Goal: Task Accomplishment & Management: Use online tool/utility

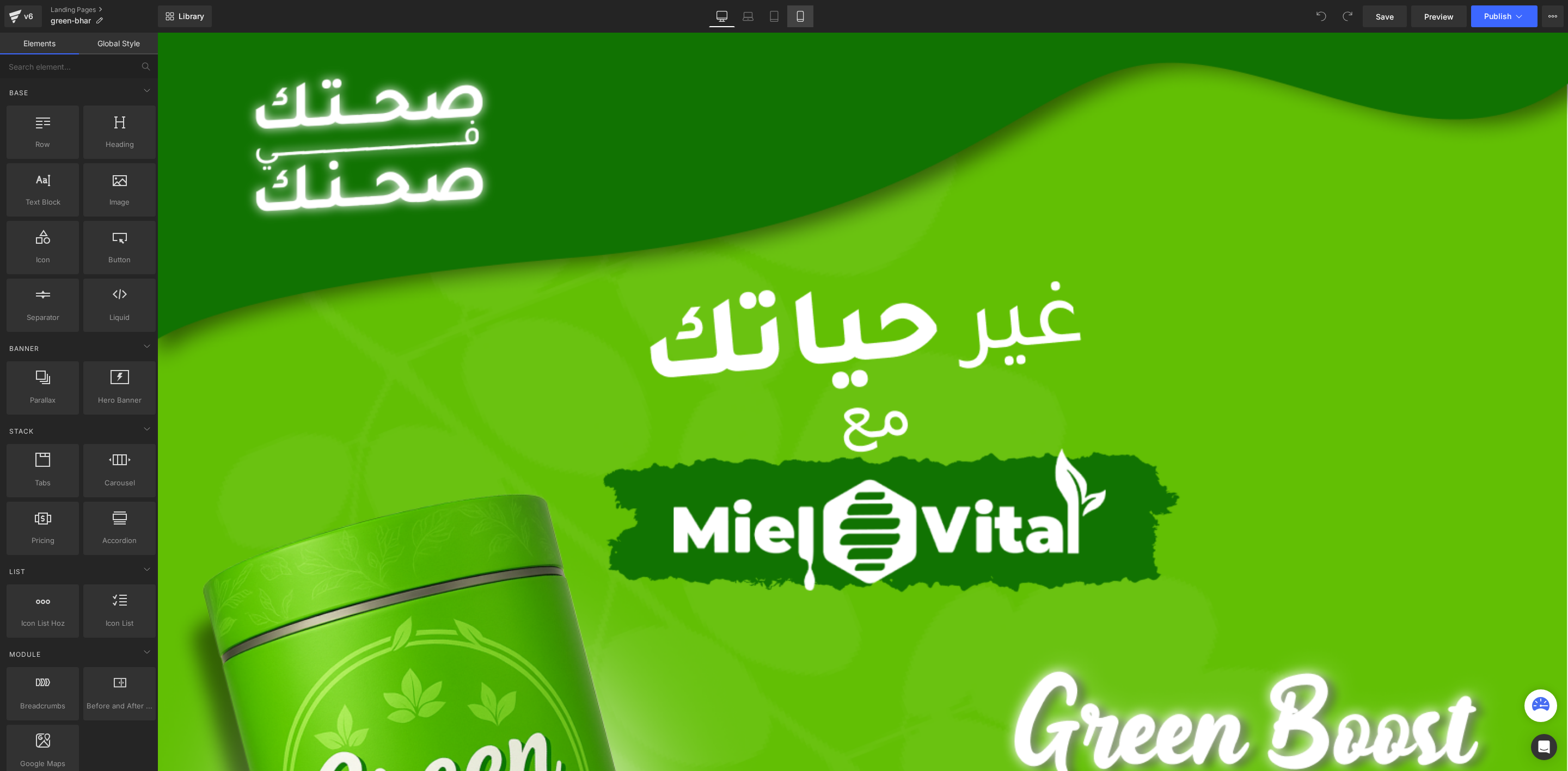
click at [809, 16] on link "Mobile" at bounding box center [800, 16] width 26 height 21
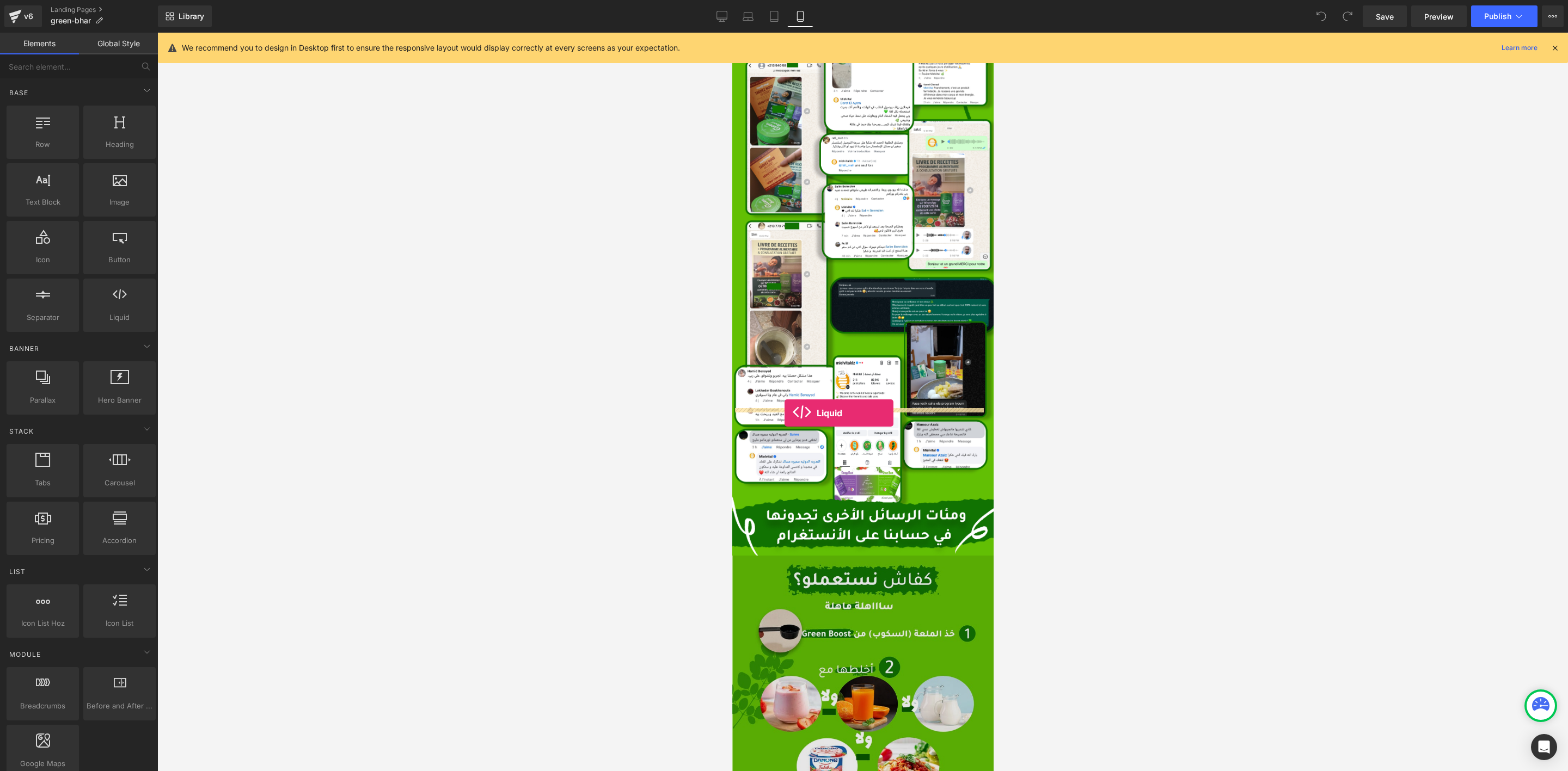
drag, startPoint x: 858, startPoint y: 337, endPoint x: 784, endPoint y: 413, distance: 106.1
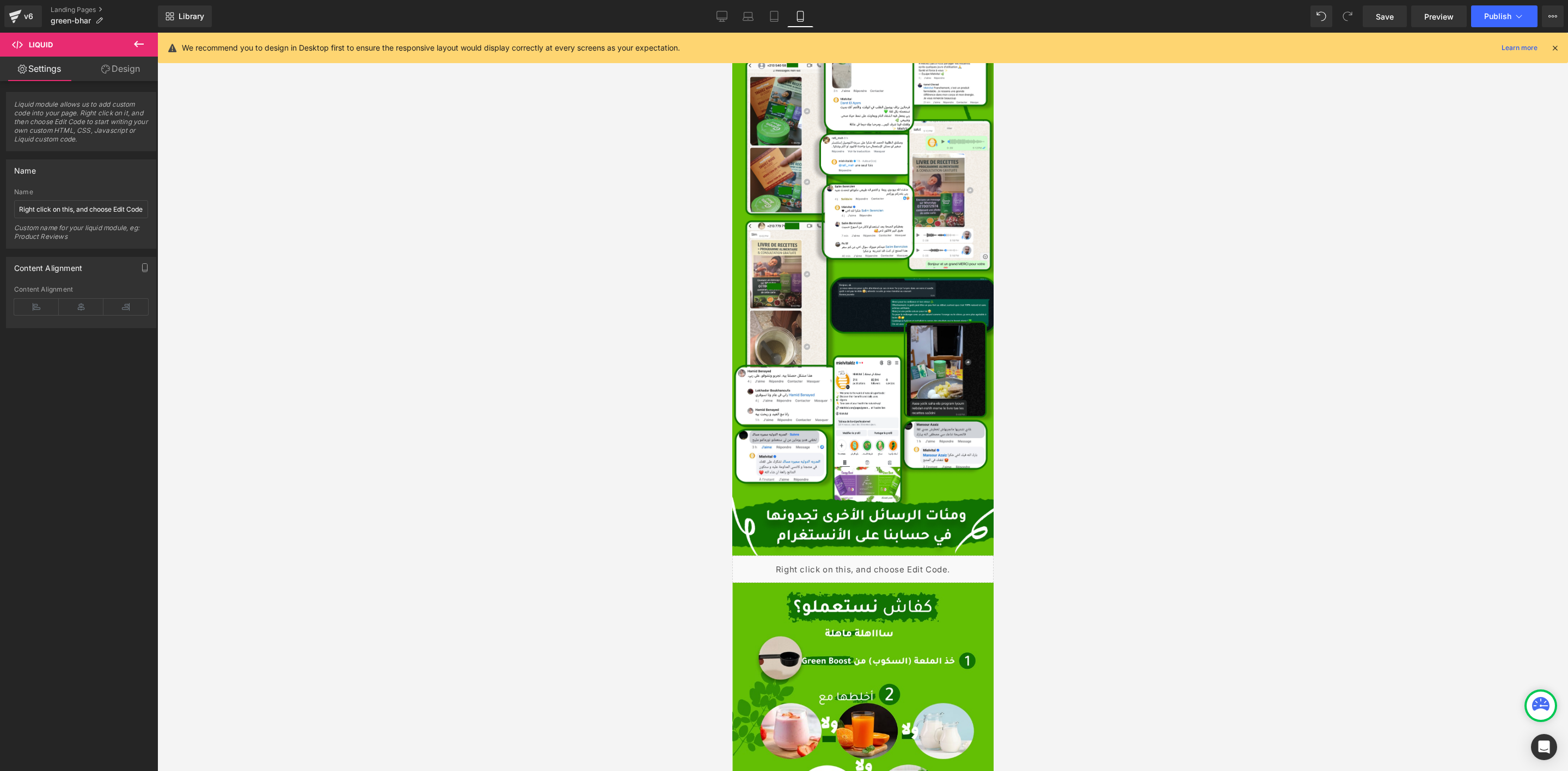
click at [874, 556] on div "Liquid" at bounding box center [863, 569] width 262 height 28
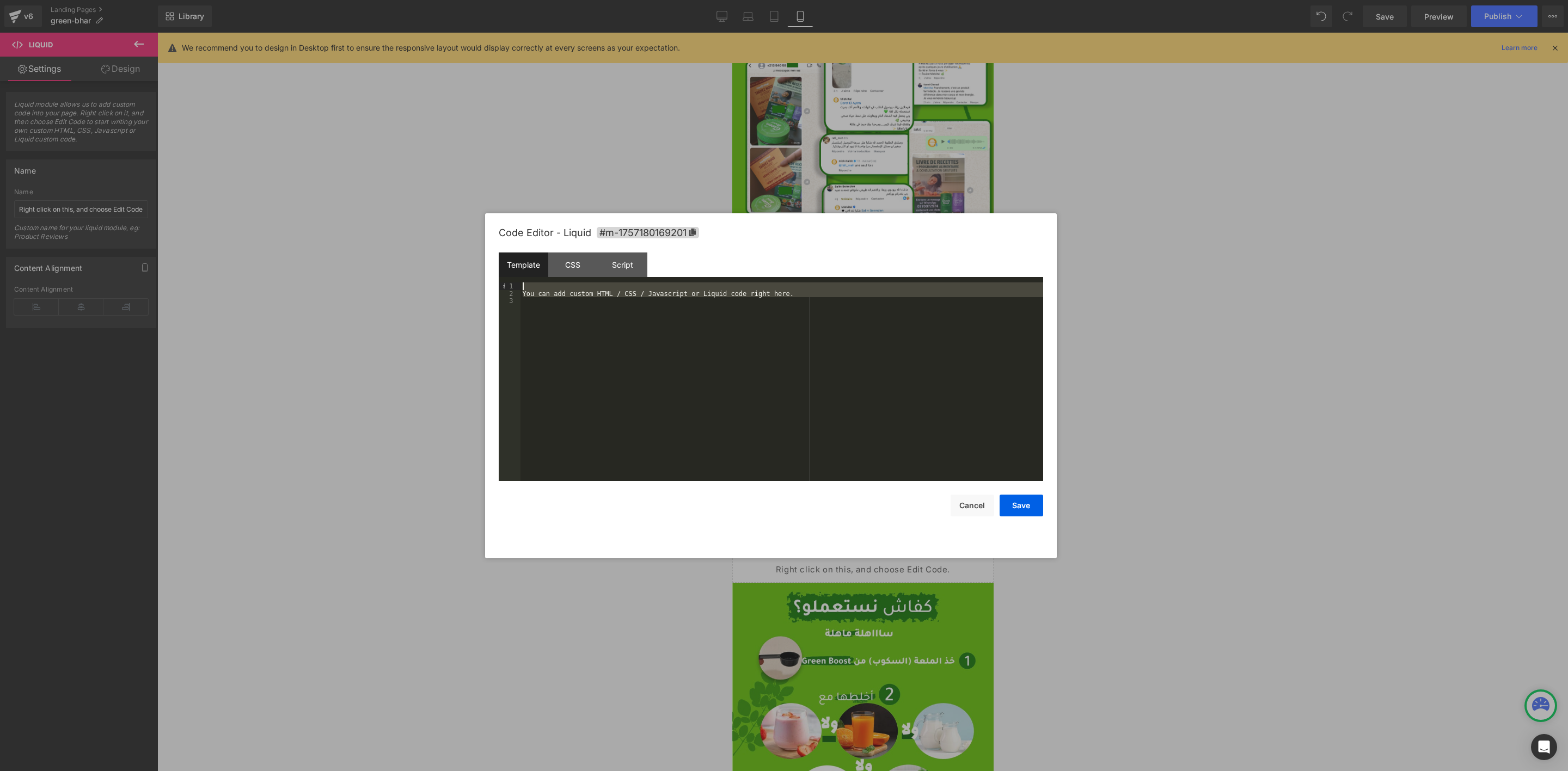
drag, startPoint x: 788, startPoint y: 304, endPoint x: 413, endPoint y: 241, distance: 380.3
click at [413, 241] on body "Liquid You are previewing how the will restyle your page. You can not edit Elem…" at bounding box center [784, 386] width 1568 height 771
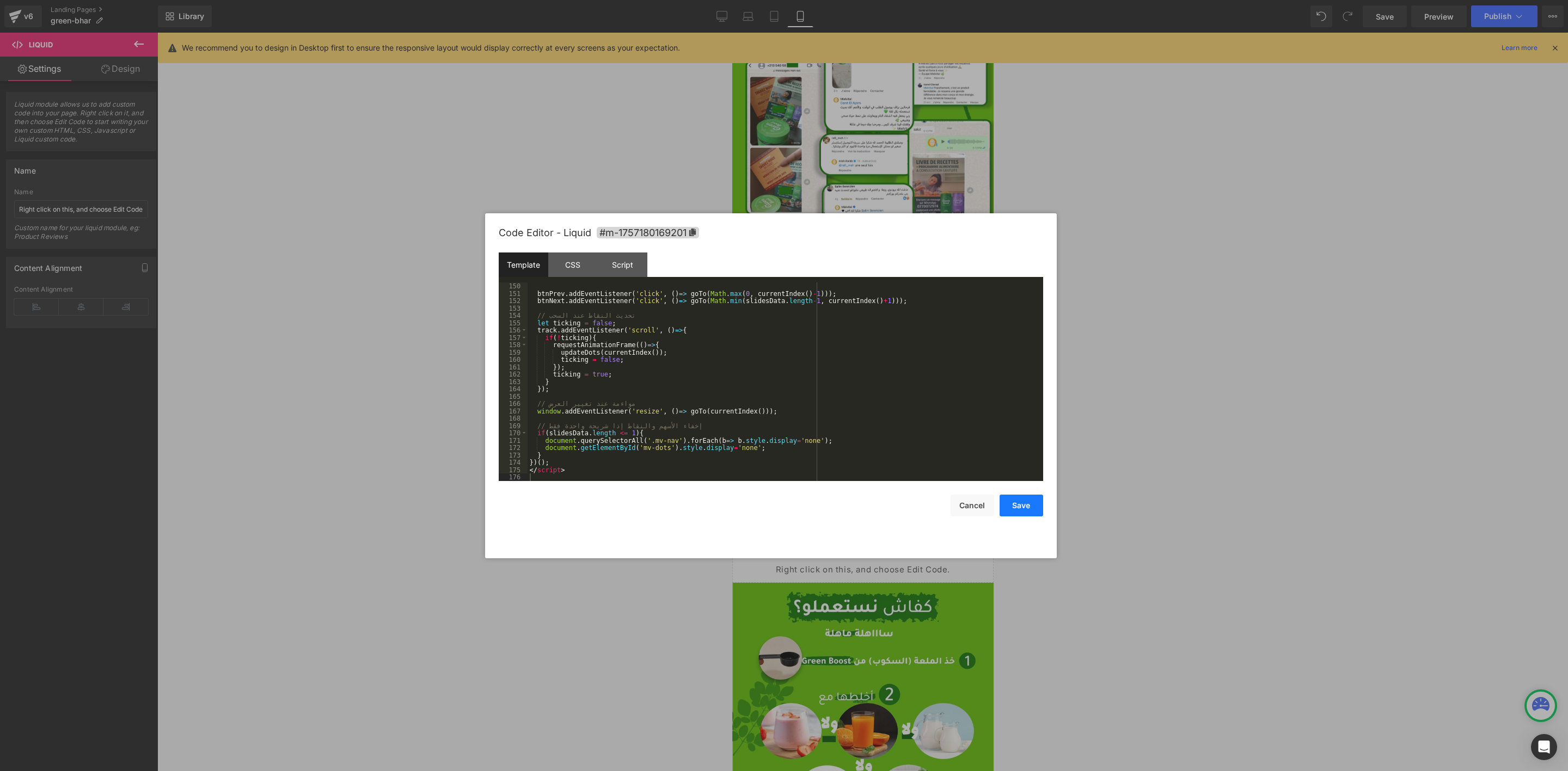
click at [1026, 507] on button "Save" at bounding box center [1021, 506] width 44 height 21
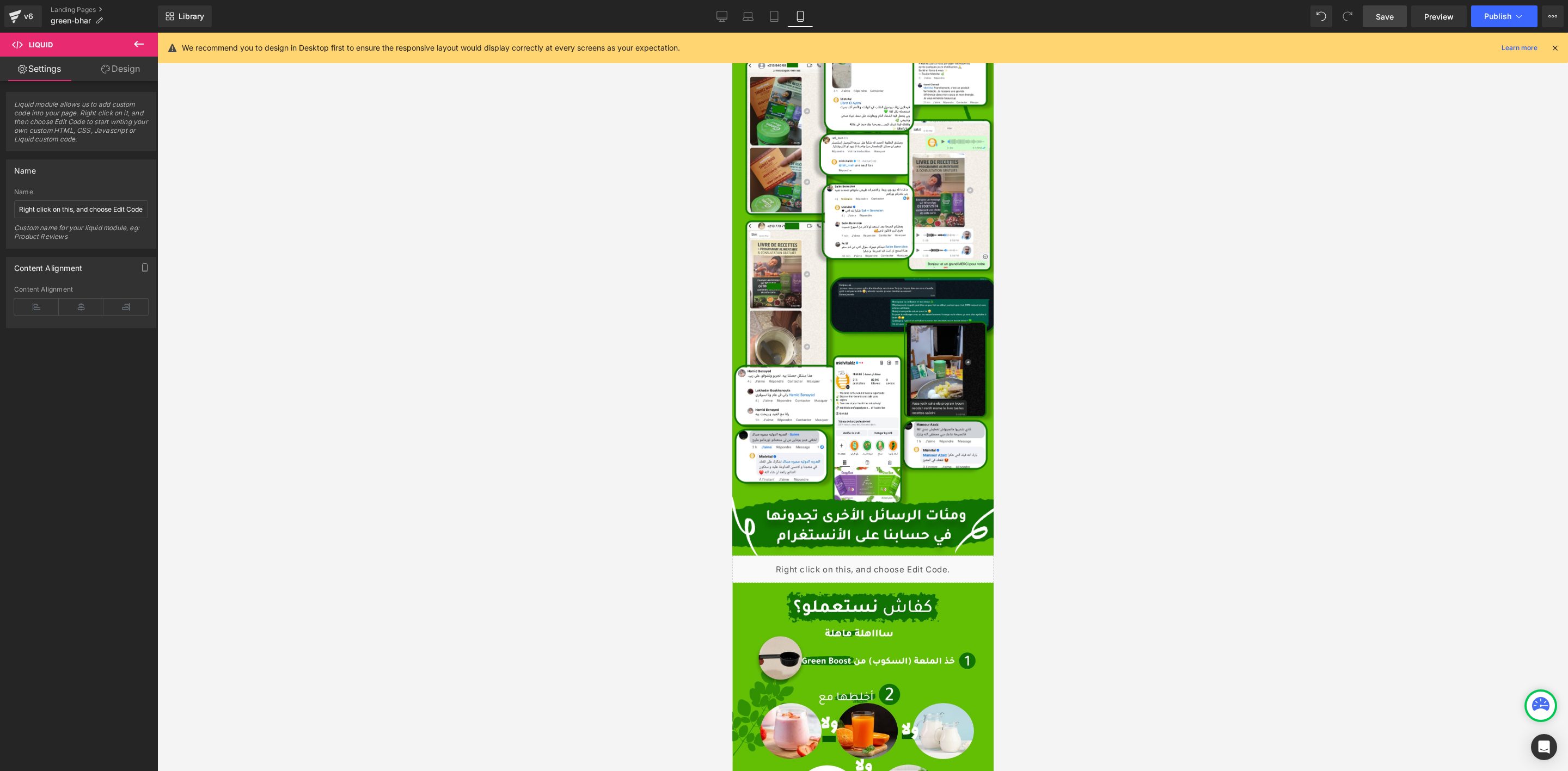
click at [1390, 15] on span "Save" at bounding box center [1385, 16] width 18 height 12
click at [1499, 13] on span "Publish" at bounding box center [1498, 16] width 28 height 9
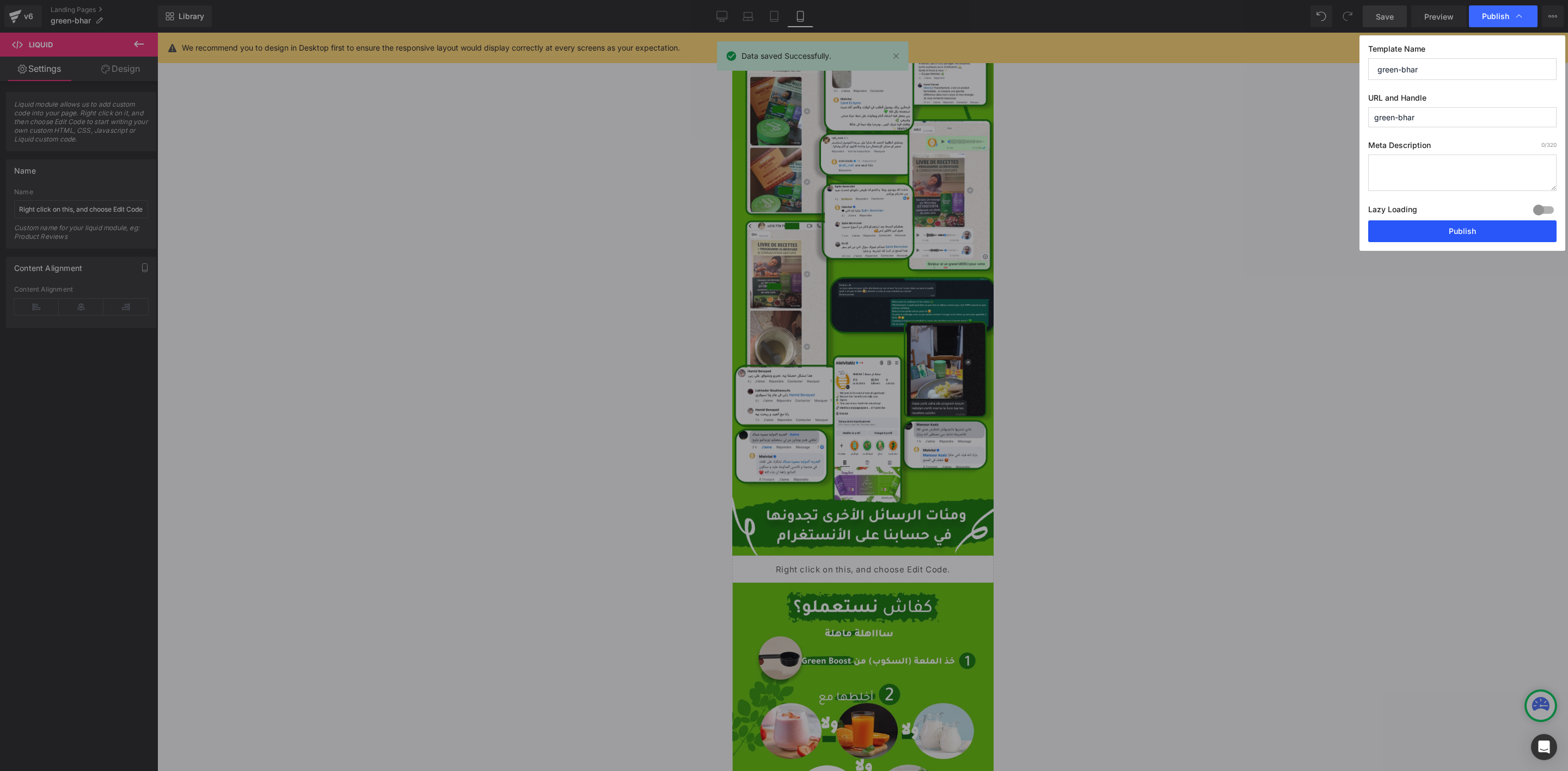
click at [1413, 235] on button "Publish" at bounding box center [1463, 231] width 189 height 21
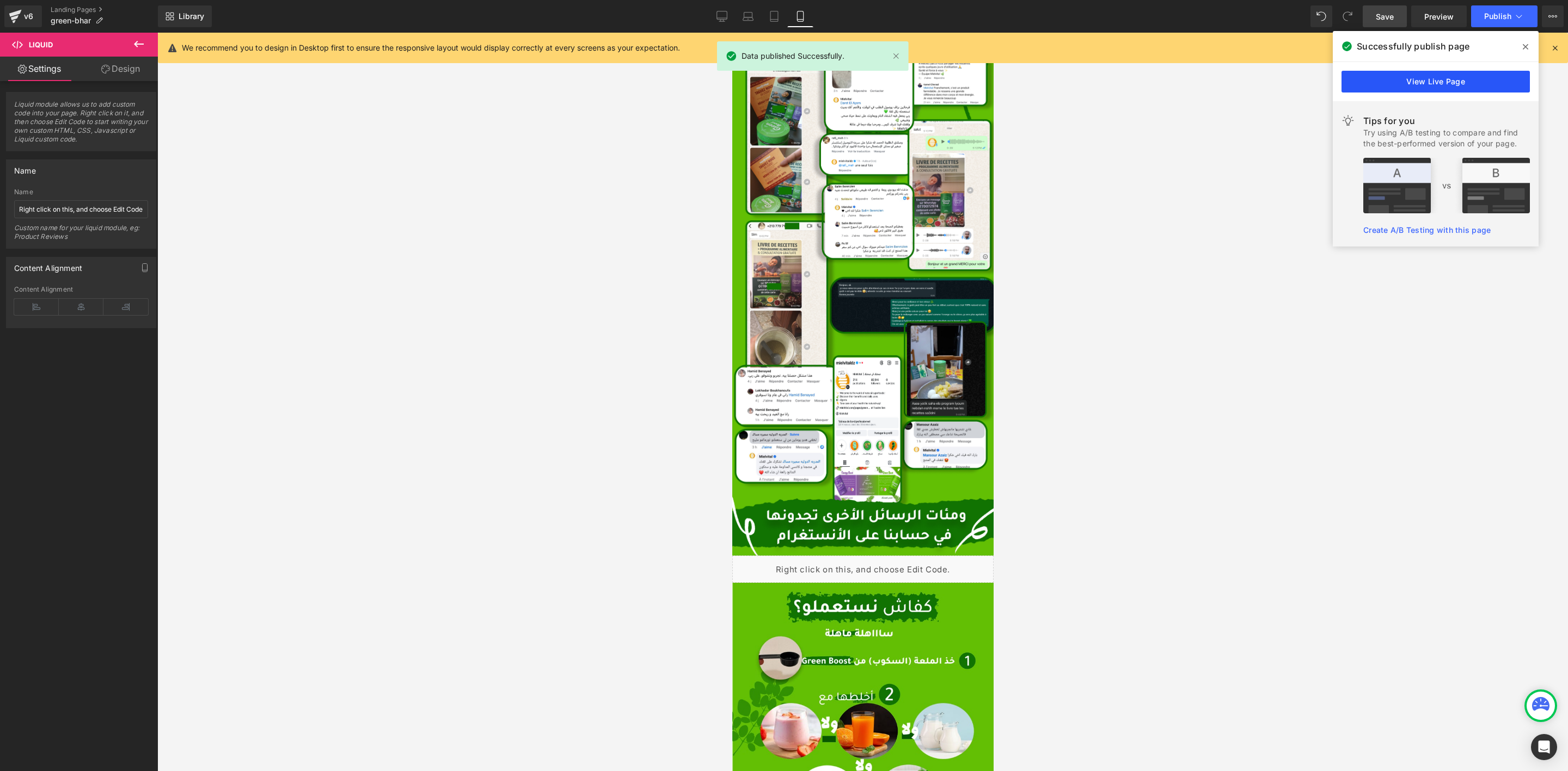
click at [1450, 82] on link "View Live Page" at bounding box center [1436, 81] width 189 height 21
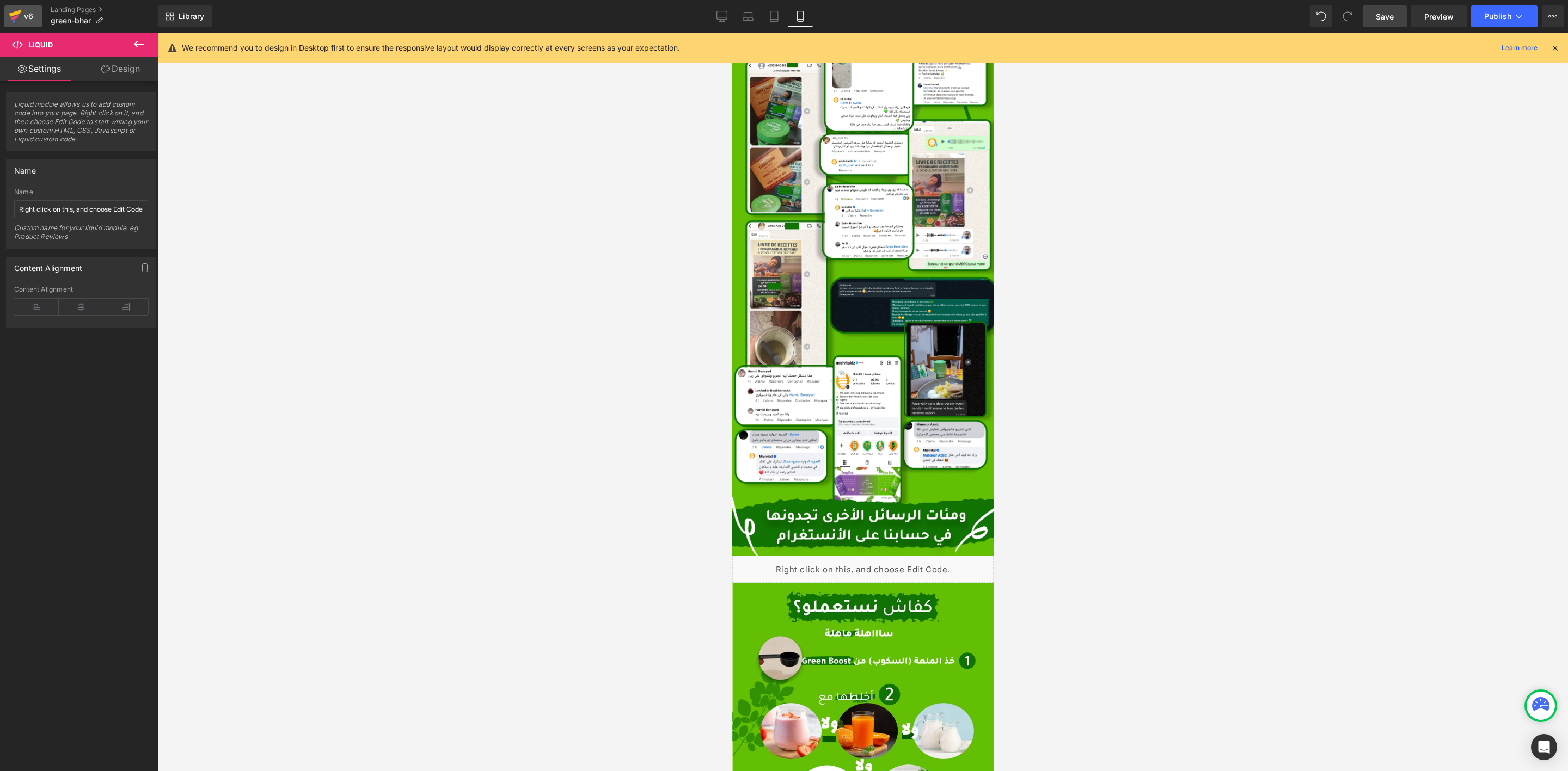
drag, startPoint x: 9, startPoint y: 13, endPoint x: 21, endPoint y: 10, distance: 12.4
click at [9, 13] on icon at bounding box center [15, 16] width 13 height 28
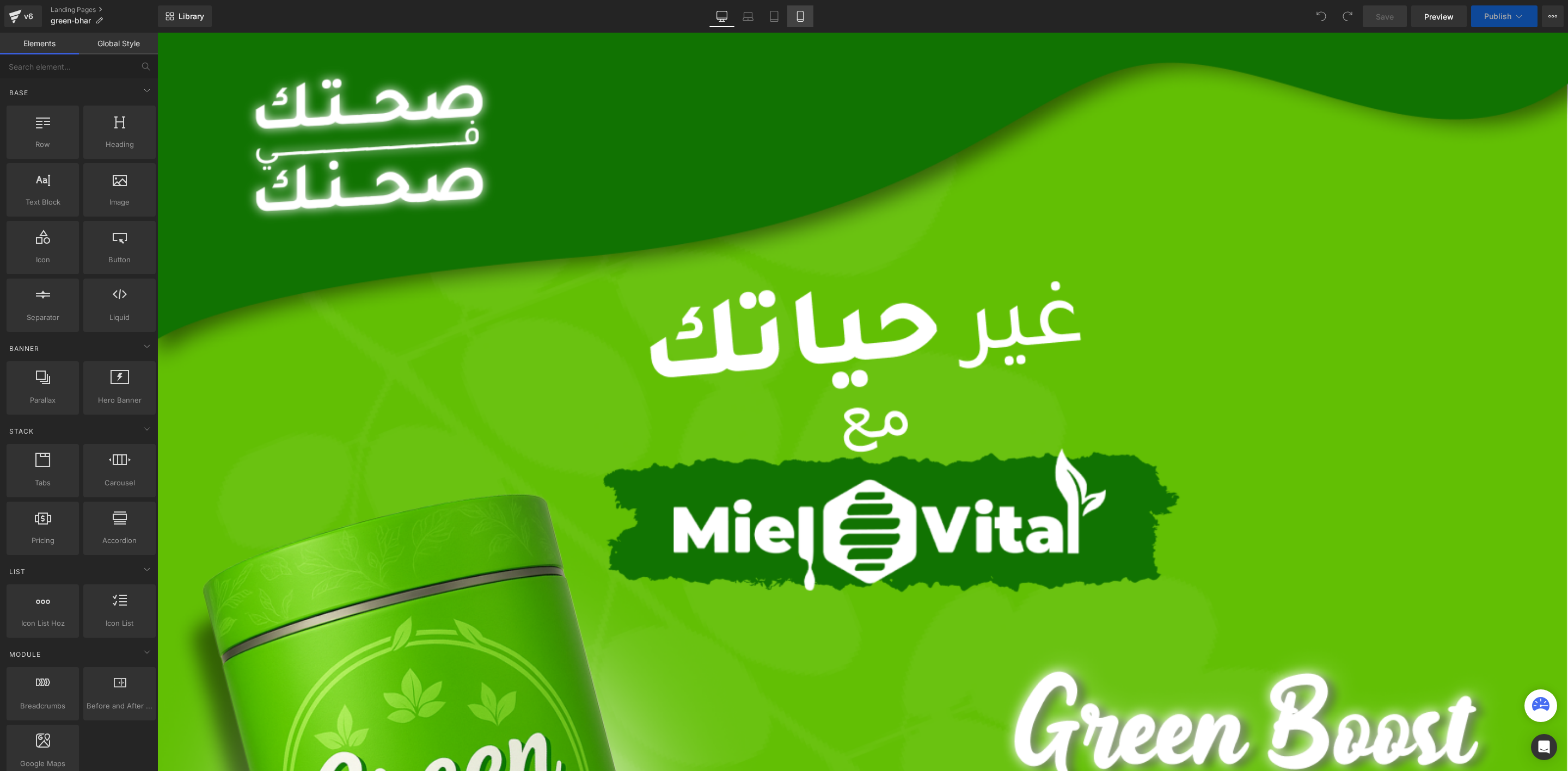
click at [796, 15] on icon at bounding box center [800, 16] width 11 height 11
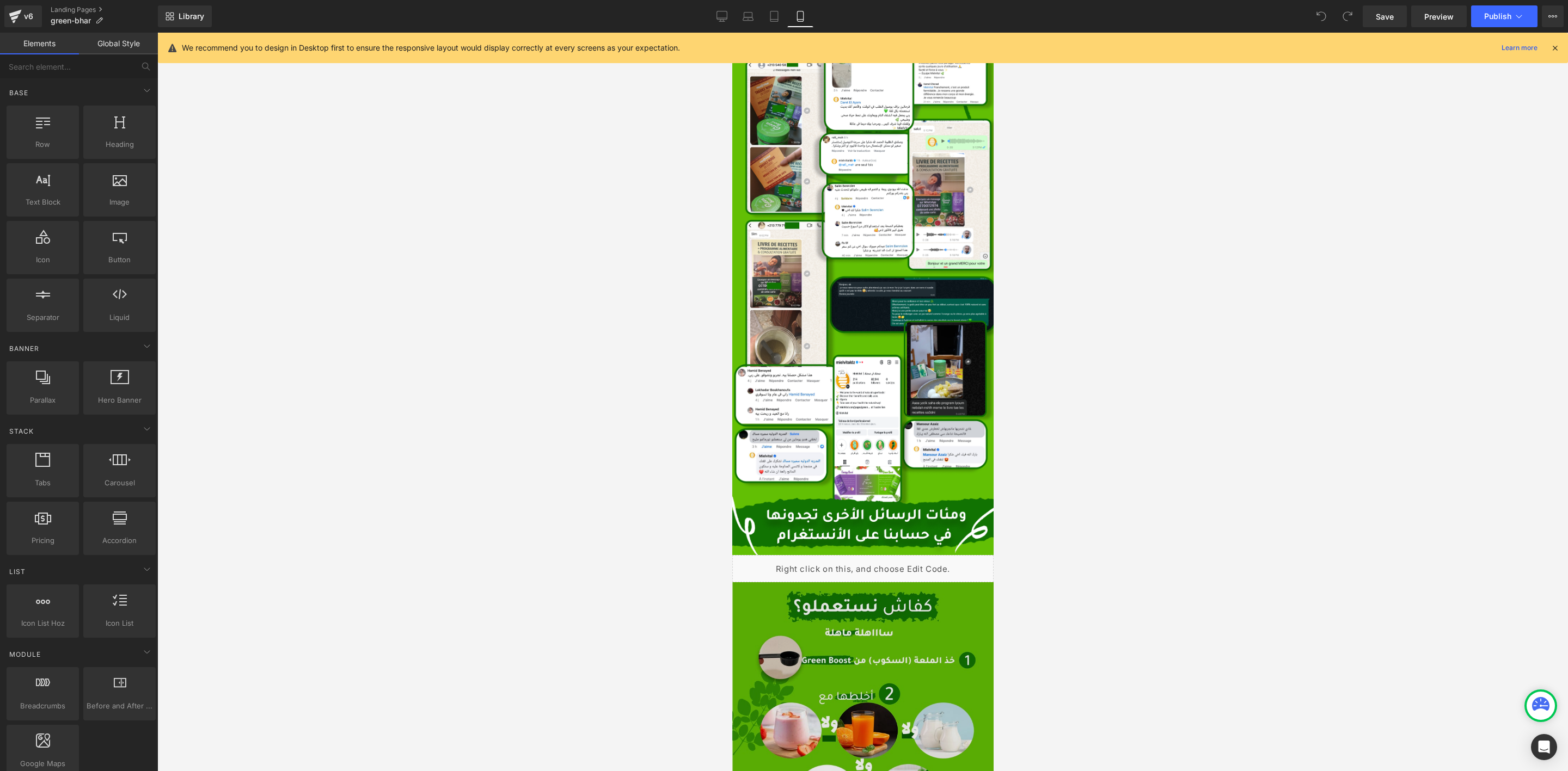
scroll to position [2695, 0]
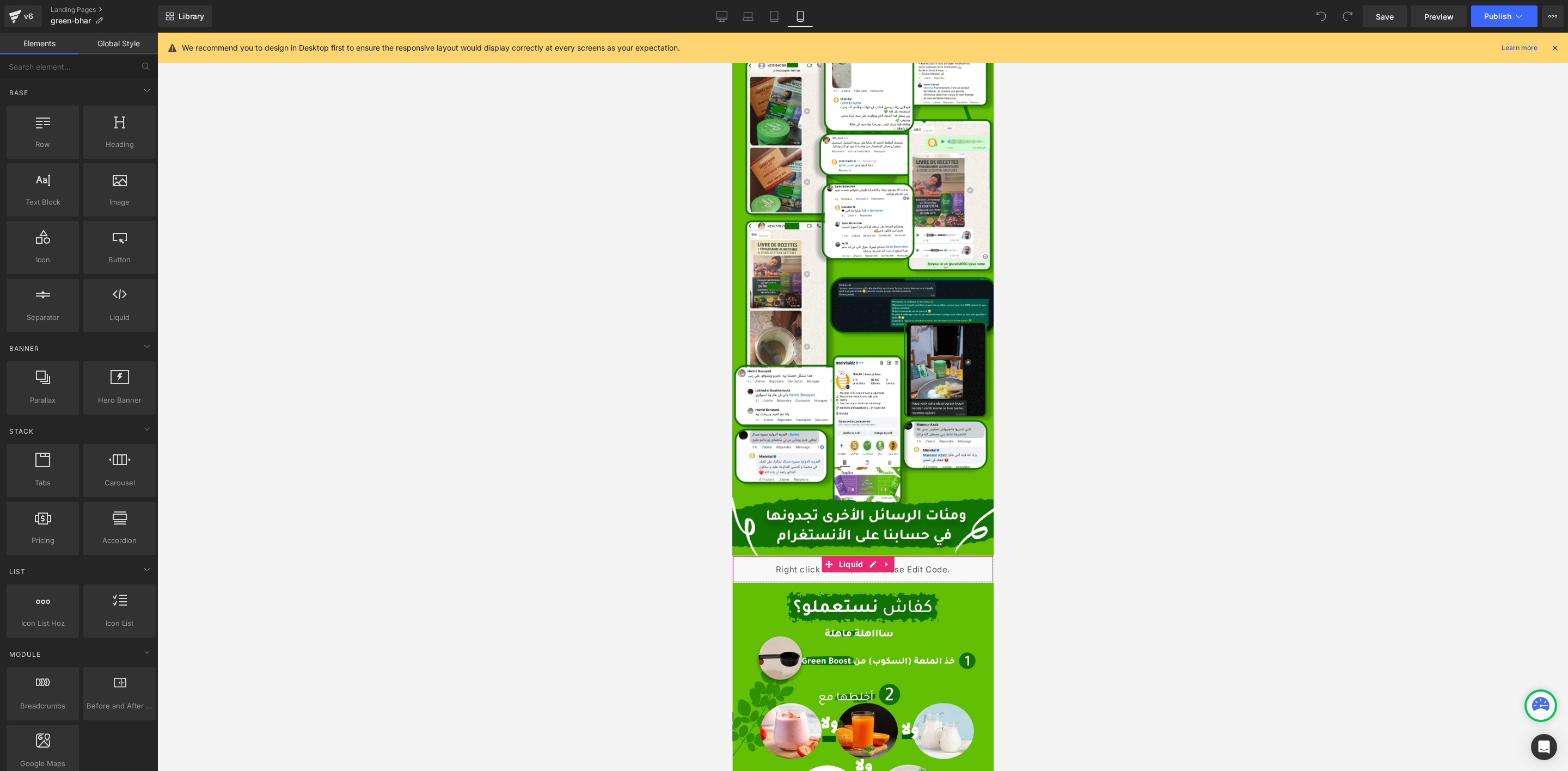
click at [873, 556] on div "Liquid" at bounding box center [863, 569] width 262 height 28
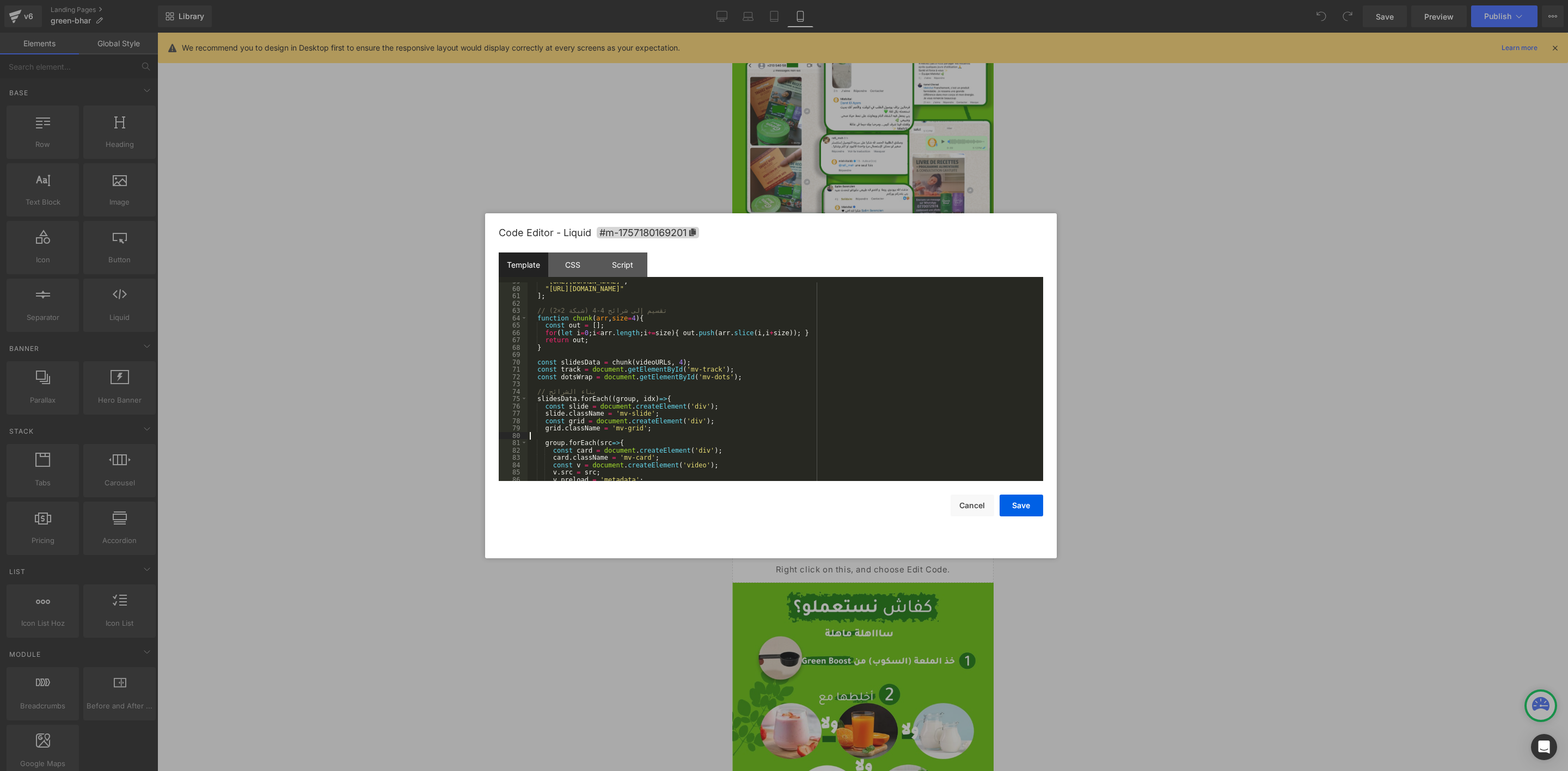
scroll to position [0, 0]
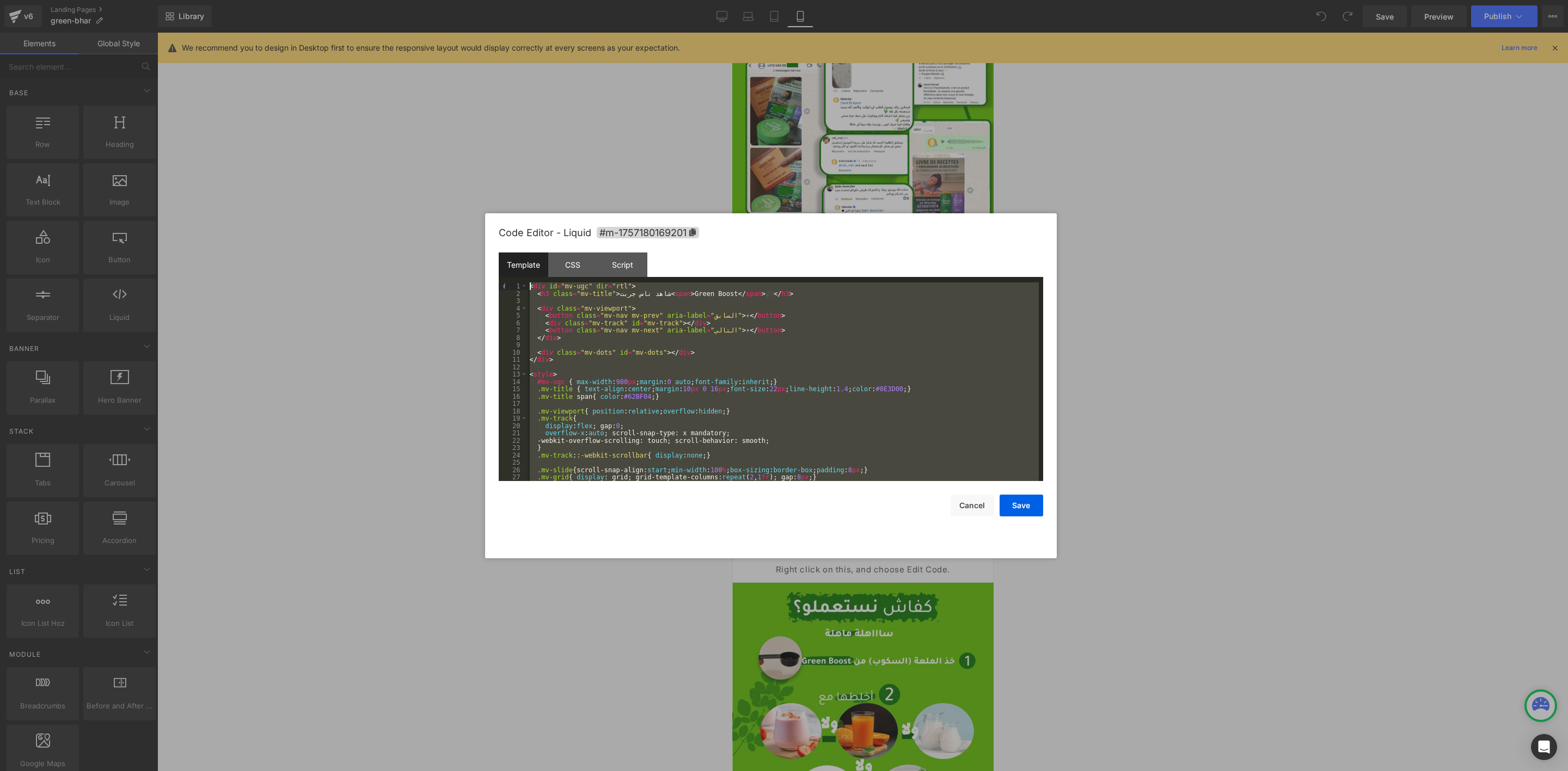
drag, startPoint x: 597, startPoint y: 434, endPoint x: 467, endPoint y: 120, distance: 339.8
click at [467, 120] on body "You are previewing how the will restyle your page. You can not edit Elements in…" at bounding box center [784, 386] width 1568 height 771
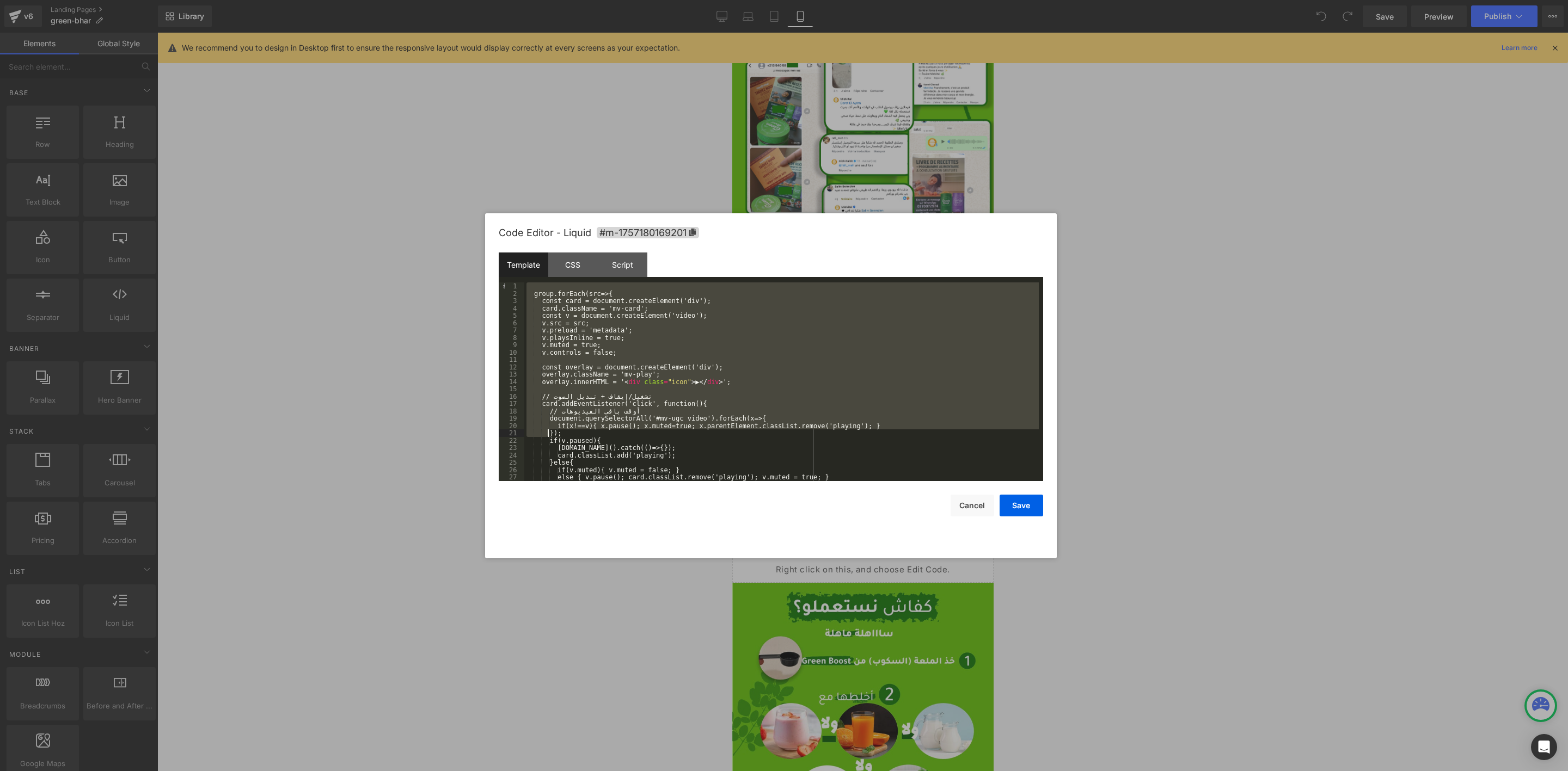
scroll to position [515, 0]
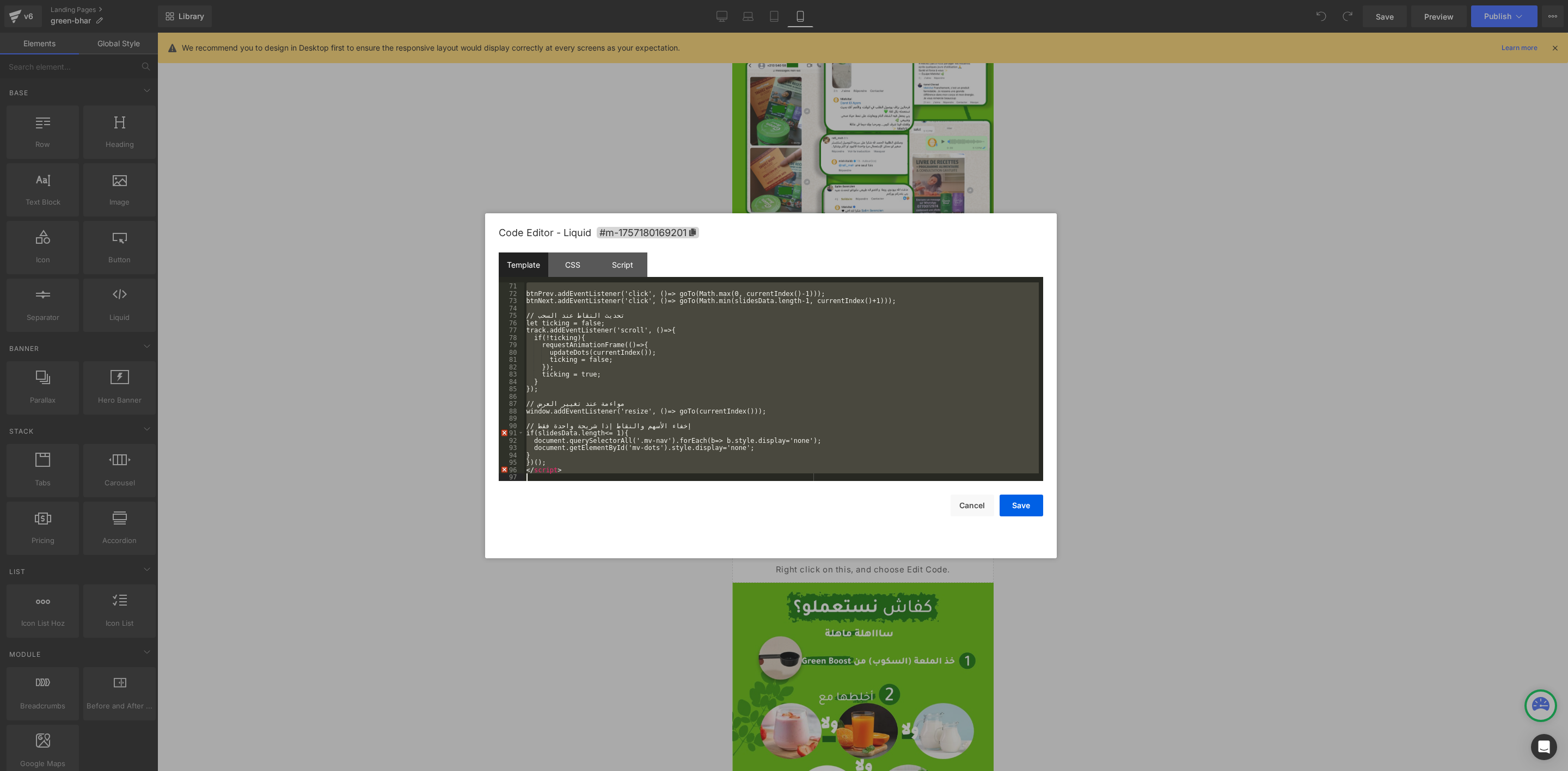
drag, startPoint x: 548, startPoint y: 289, endPoint x: 623, endPoint y: 729, distance: 446.3
click at [623, 729] on body "You are previewing how the will restyle your page. You can not edit Elements in…" at bounding box center [784, 386] width 1568 height 771
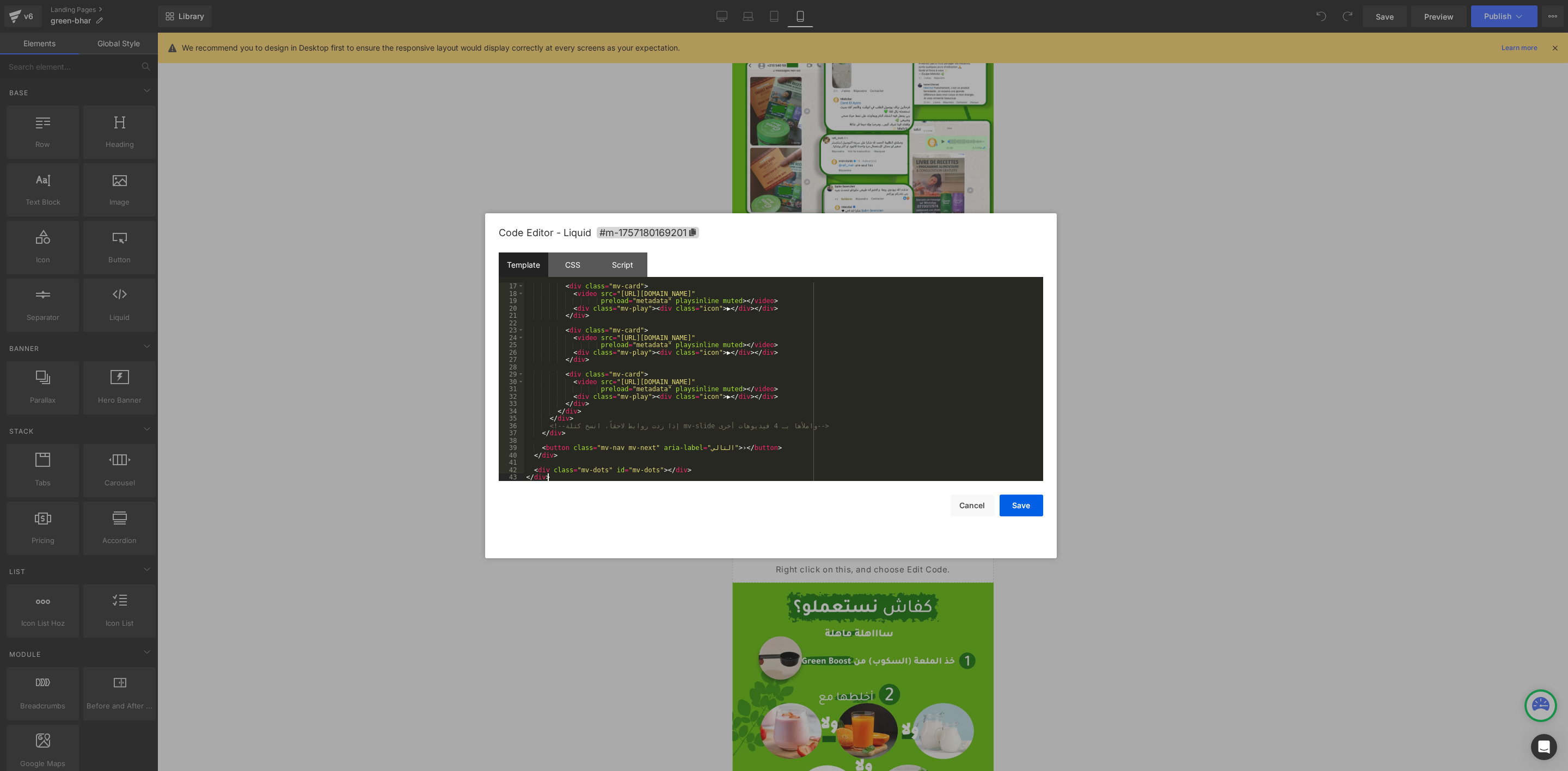
scroll to position [118, 0]
click at [575, 274] on div "CSS" at bounding box center [573, 265] width 50 height 25
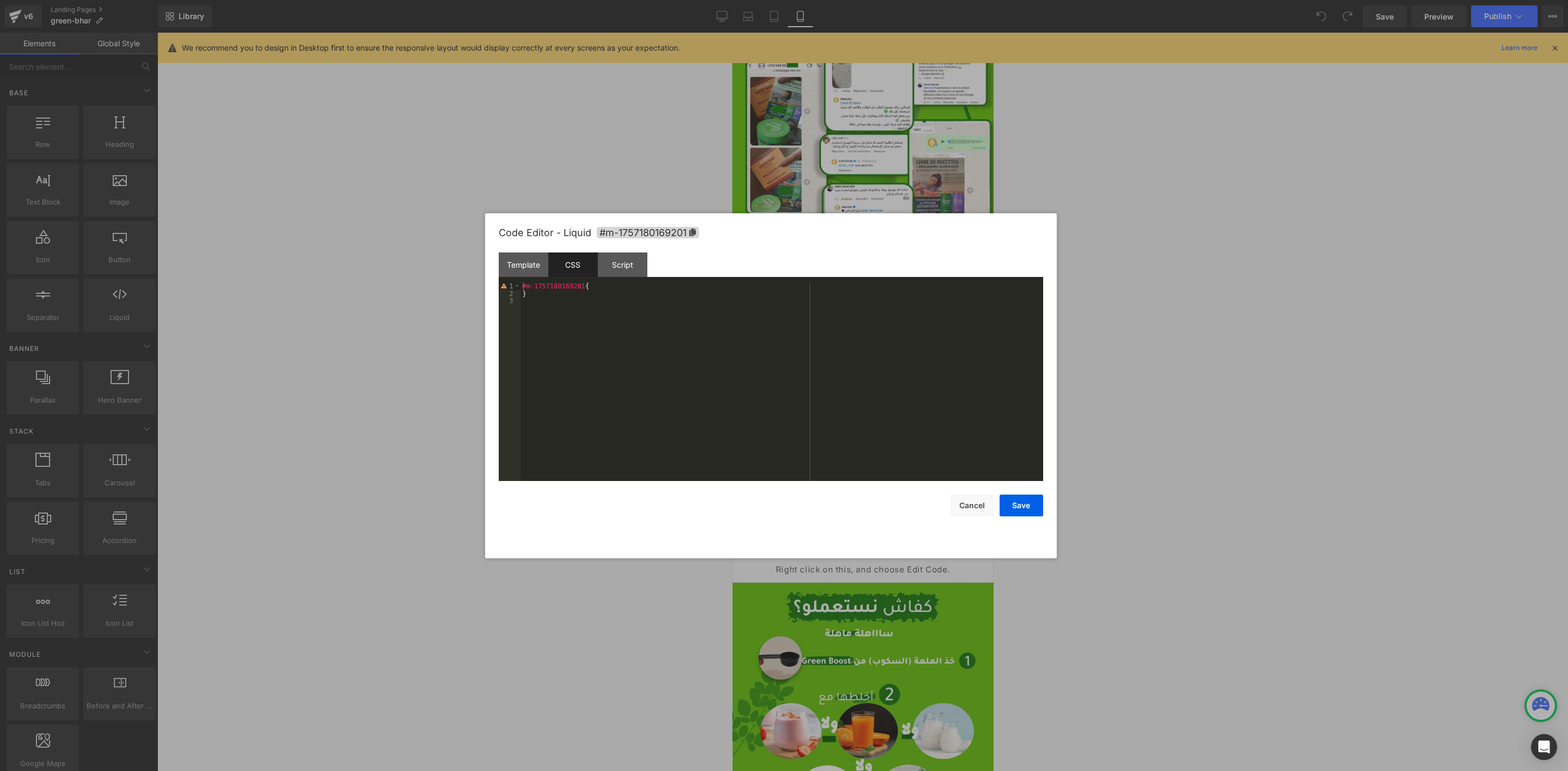
drag, startPoint x: 548, startPoint y: 329, endPoint x: 553, endPoint y: 323, distance: 7.8
click at [548, 327] on div "#m-1757180169201 { }" at bounding box center [782, 389] width 523 height 214
drag, startPoint x: 557, startPoint y: 311, endPoint x: 407, endPoint y: 224, distance: 173.4
click at [407, 224] on body "You are previewing how the will restyle your page. You can not edit Elements in…" at bounding box center [784, 386] width 1568 height 771
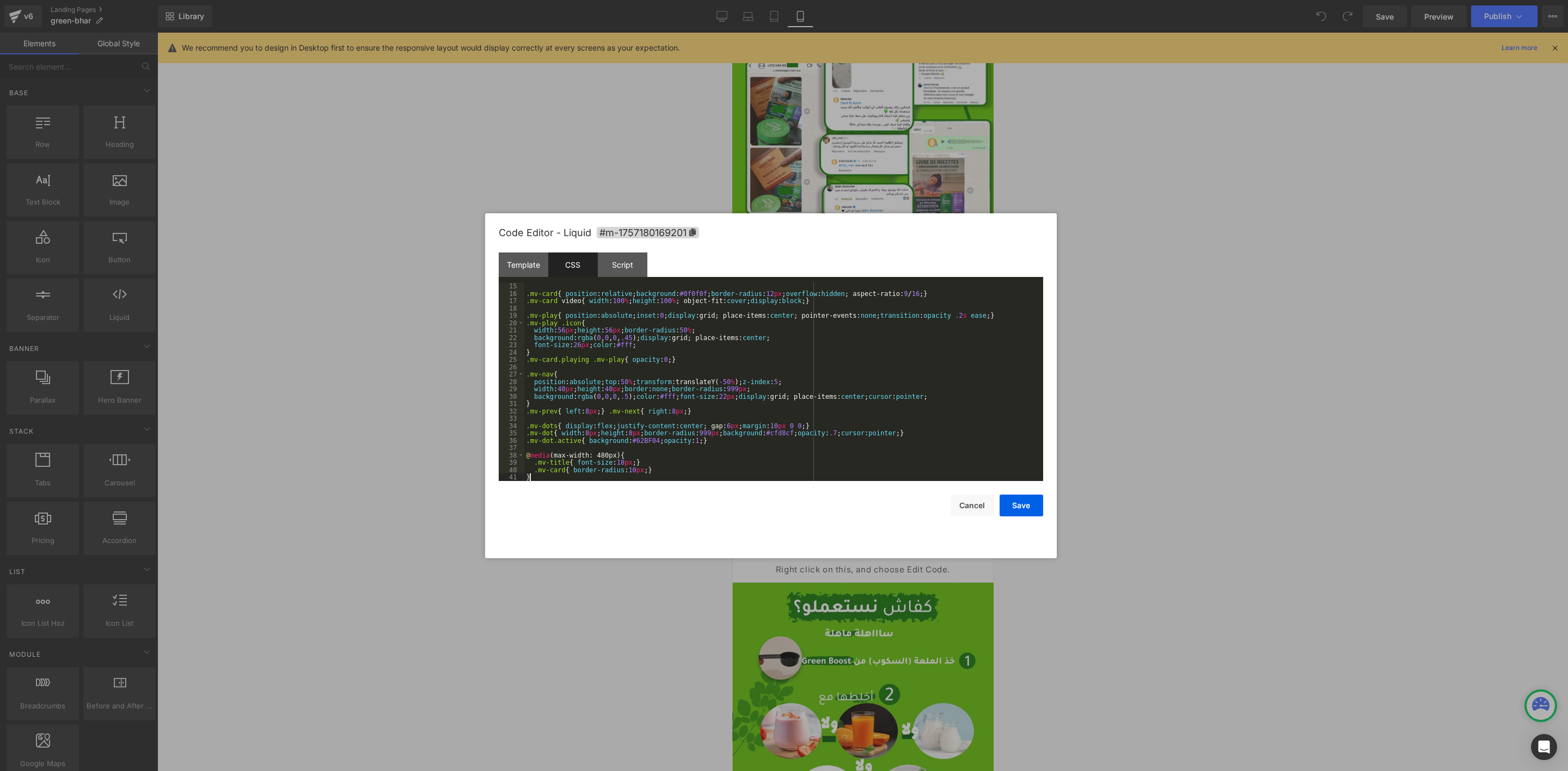
scroll to position [103, 0]
click at [622, 264] on div "Script" at bounding box center [622, 265] width 50 height 25
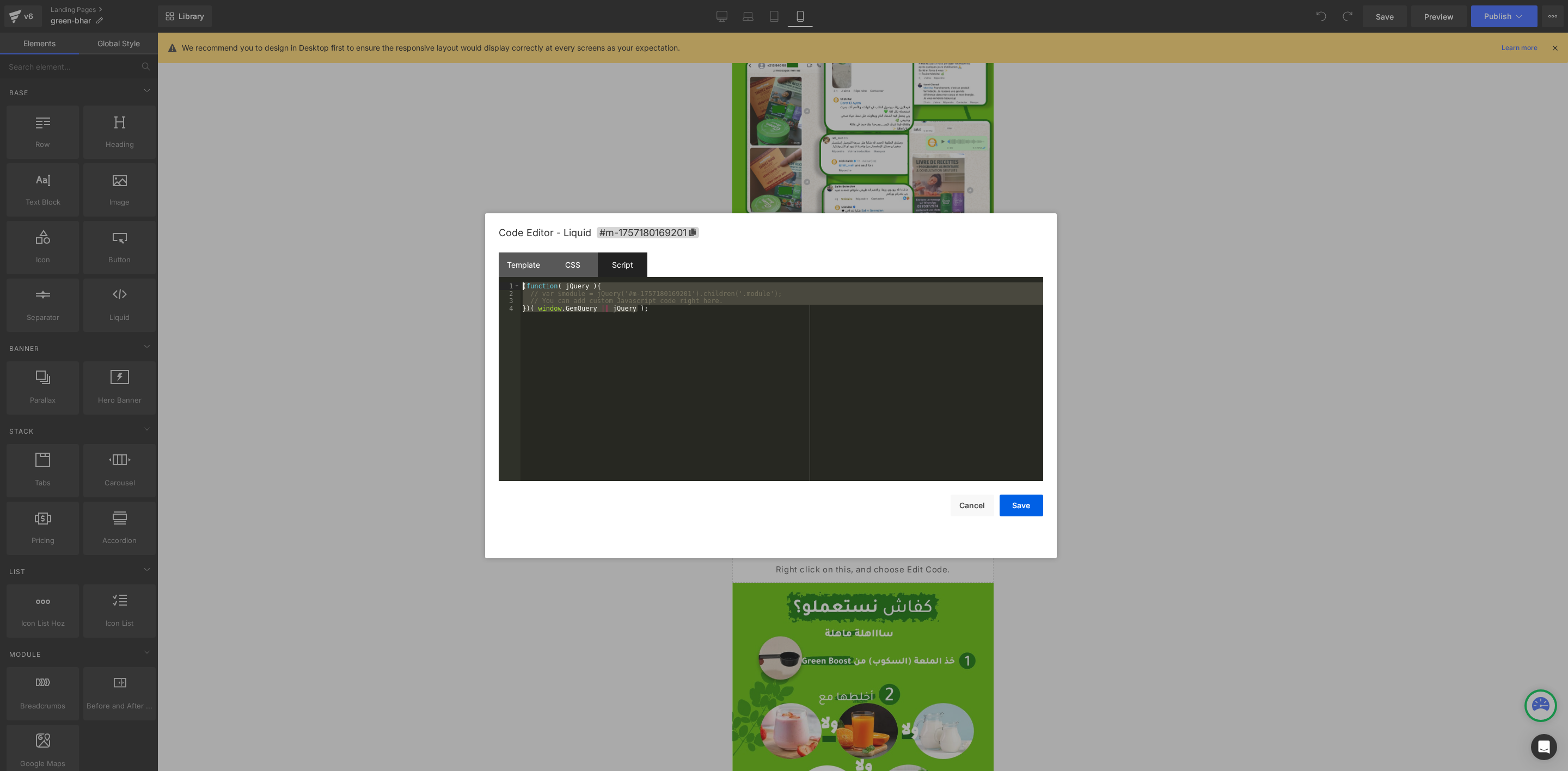
drag, startPoint x: 665, startPoint y: 335, endPoint x: 436, endPoint y: 245, distance: 246.1
click at [436, 245] on body "You are previewing how the will restyle your page. You can not edit Elements in…" at bounding box center [784, 386] width 1568 height 771
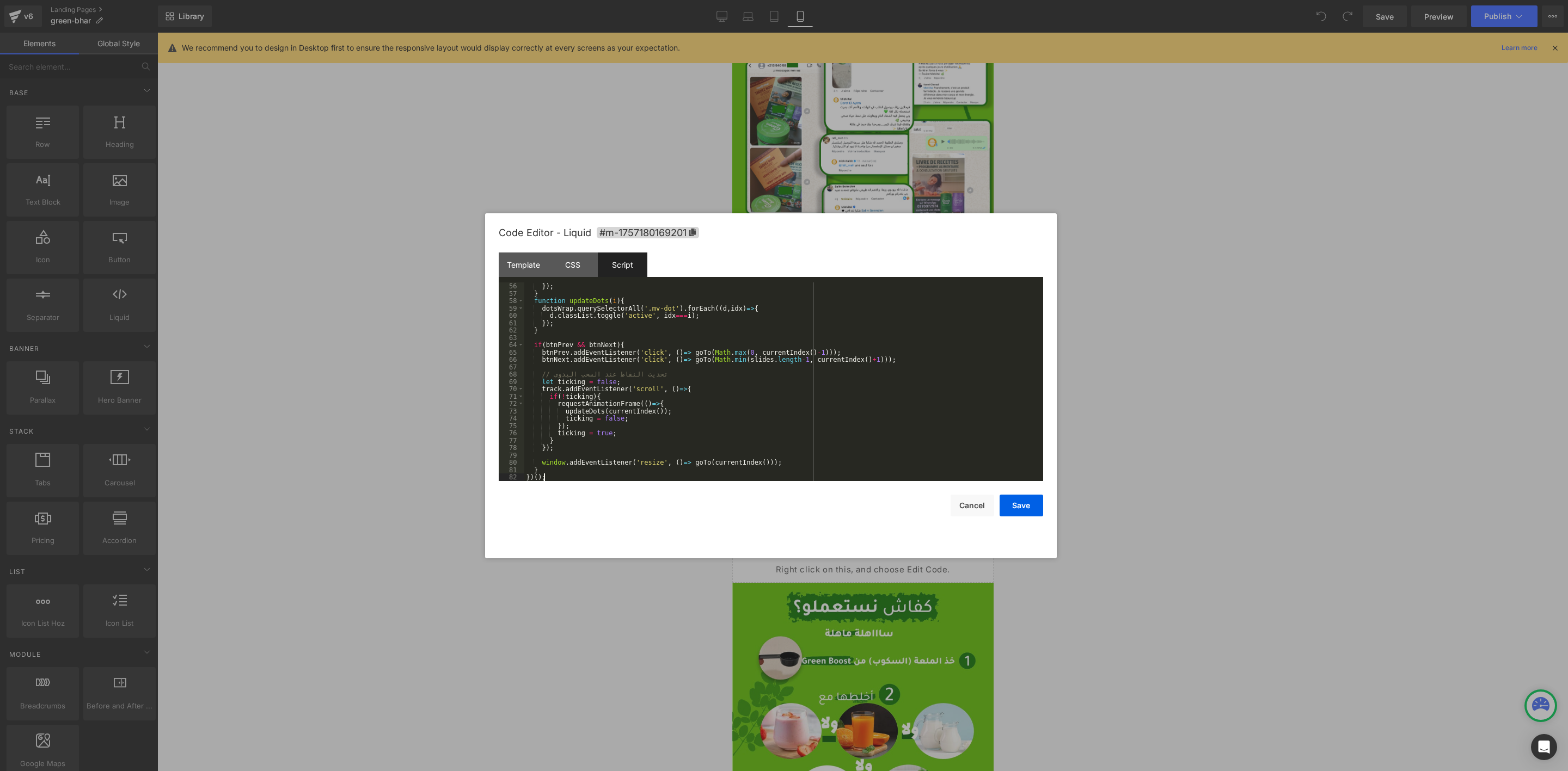
scroll to position [404, 0]
click at [1026, 510] on button "Save" at bounding box center [1021, 506] width 44 height 21
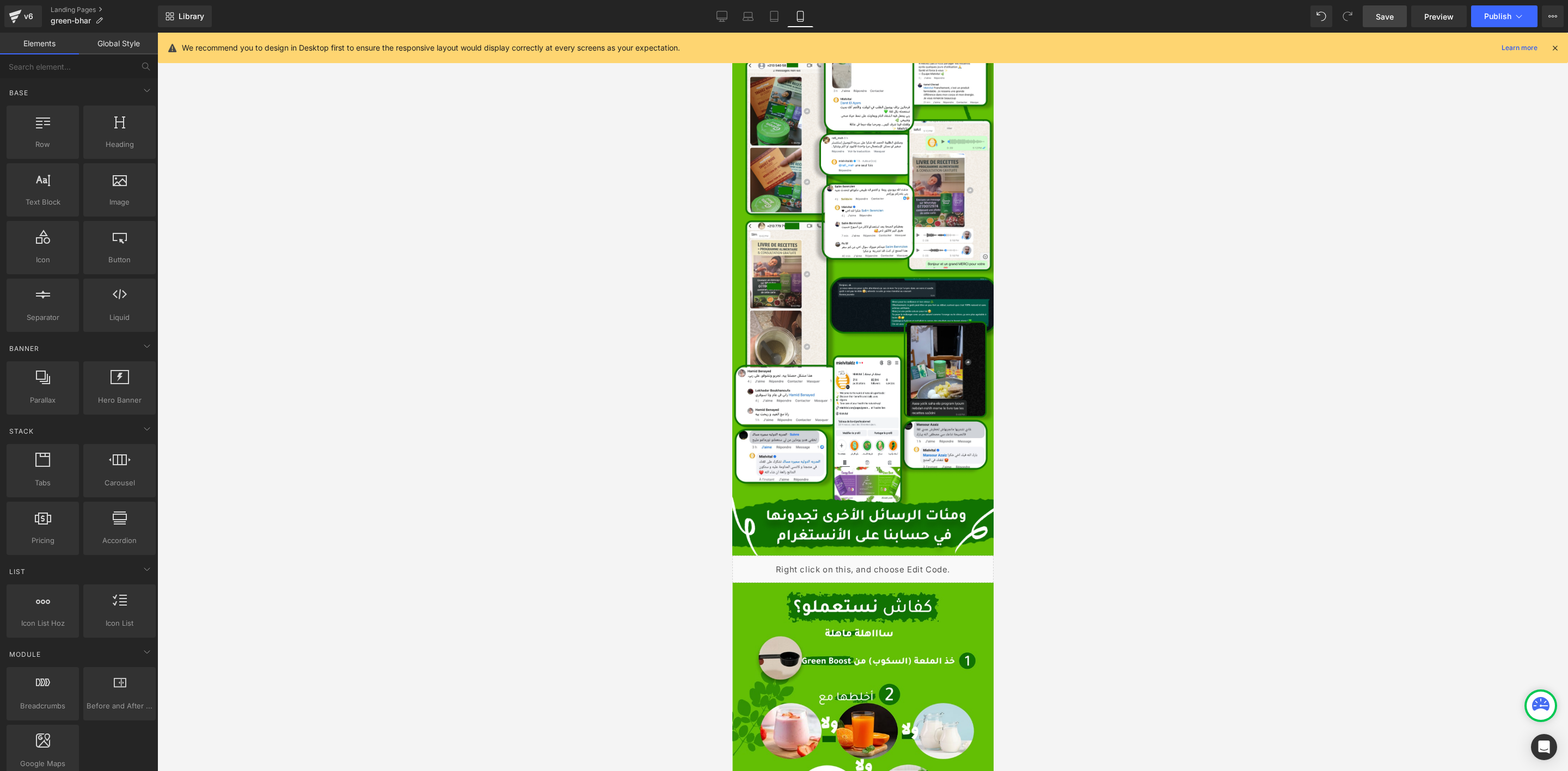
click at [1391, 18] on span "Save" at bounding box center [1385, 16] width 18 height 12
click at [1495, 18] on span "Publish" at bounding box center [1498, 16] width 28 height 9
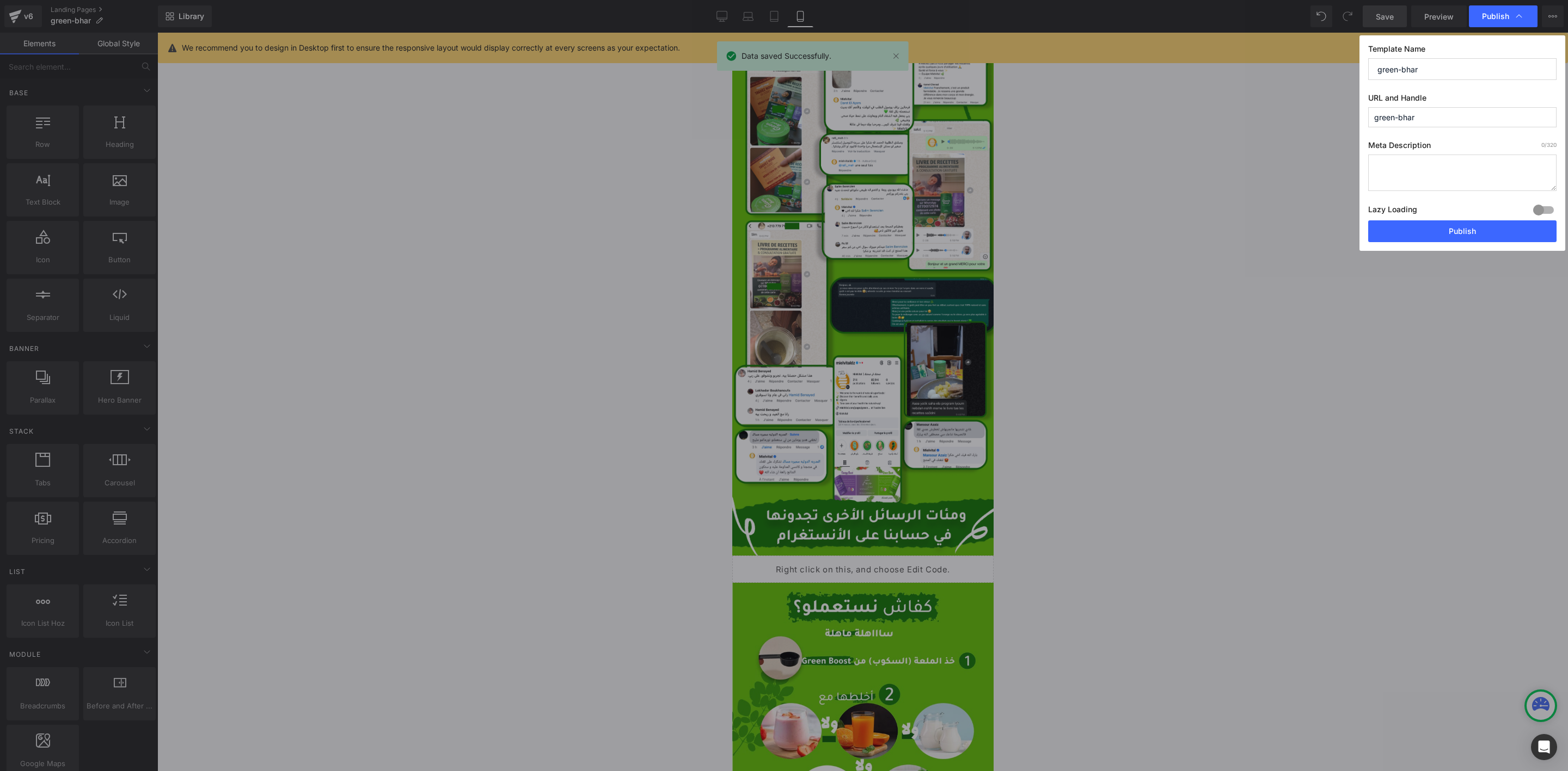
click at [1413, 221] on label "Lazy Loading Build" at bounding box center [1393, 211] width 49 height 18
click at [1415, 223] on button "Publish" at bounding box center [1463, 231] width 189 height 21
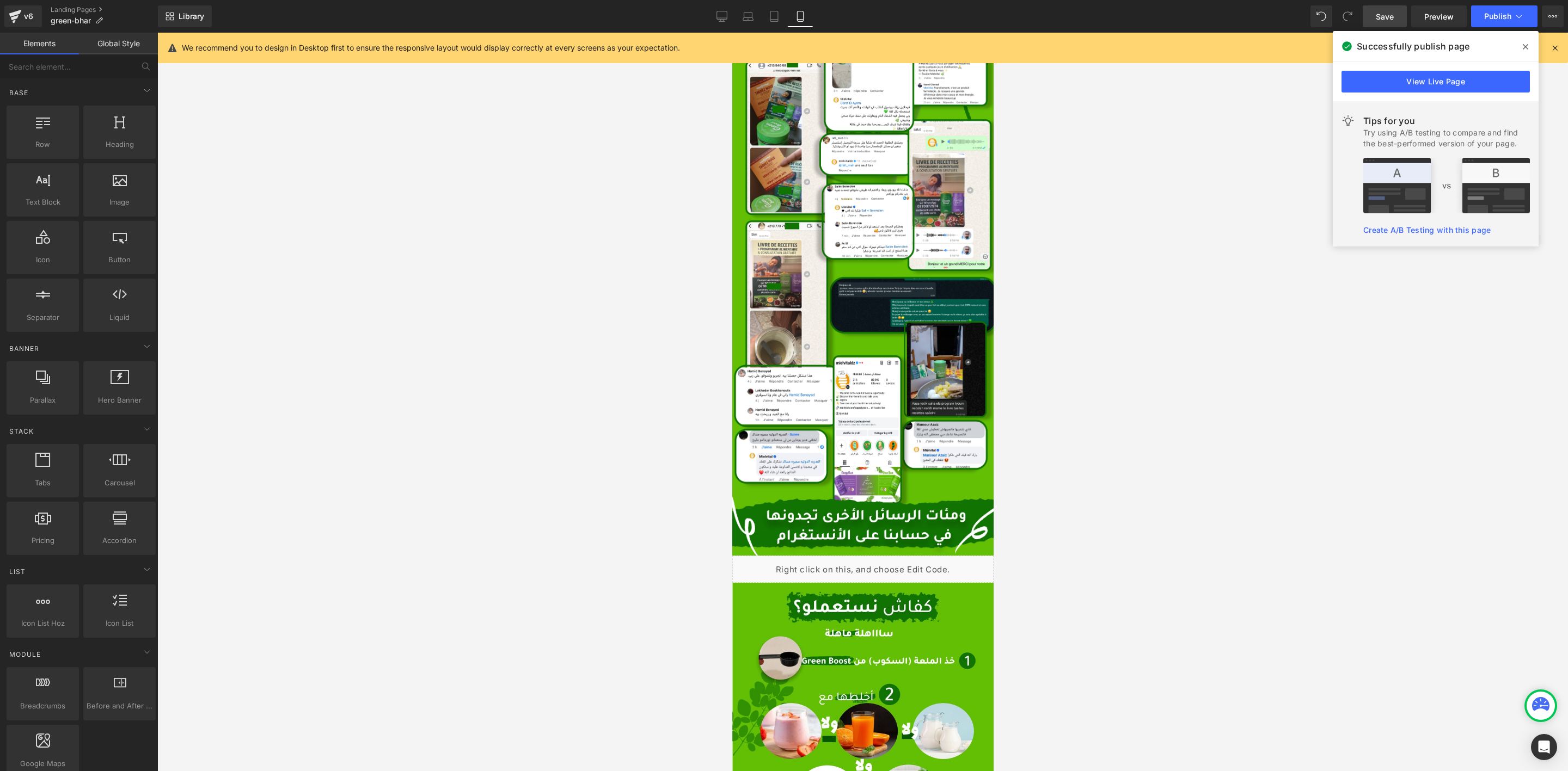
click at [1524, 43] on icon at bounding box center [1525, 47] width 5 height 9
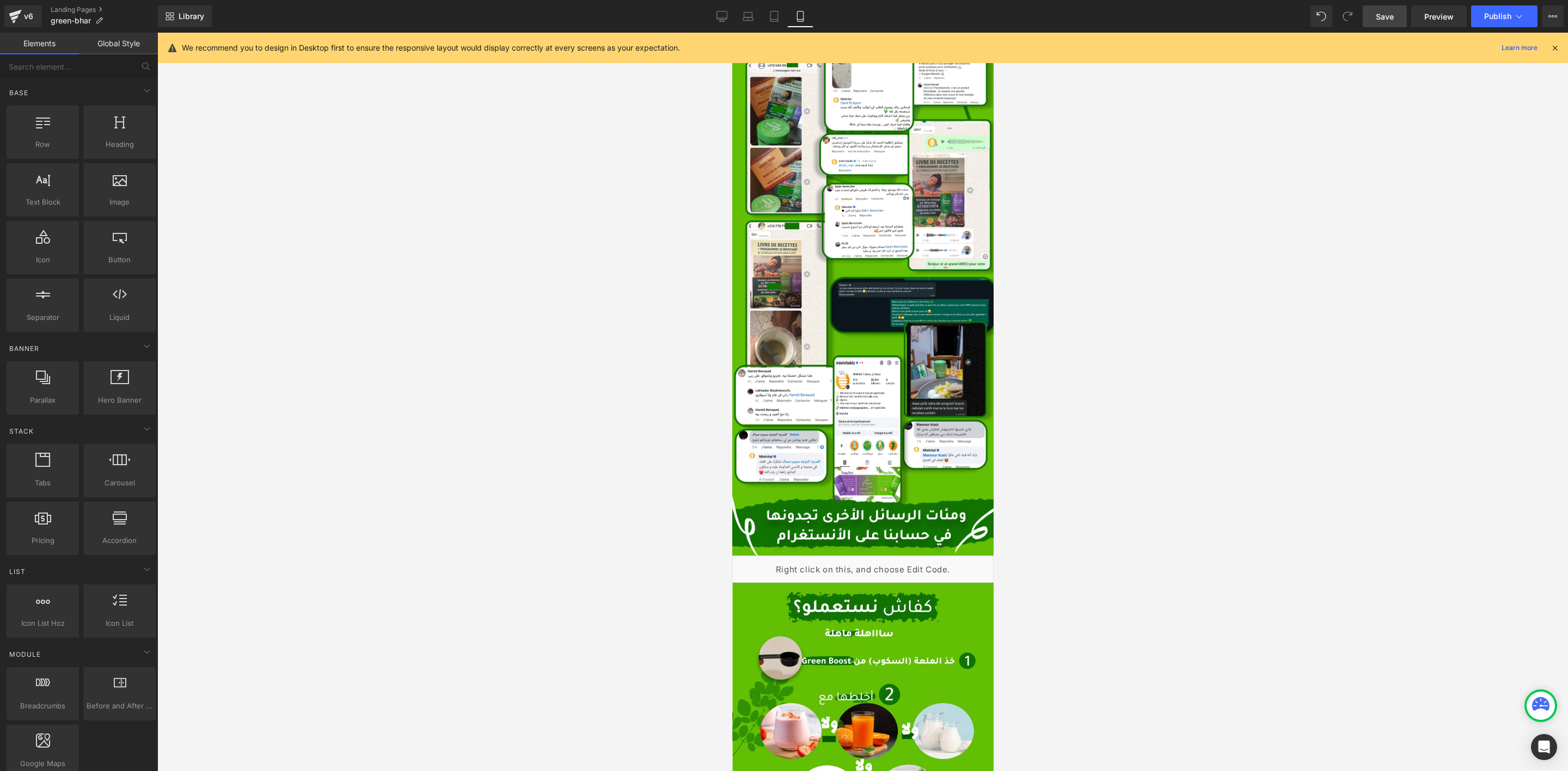
click at [1160, 311] on div at bounding box center [863, 402] width 1410 height 739
